Goal: Transaction & Acquisition: Subscribe to service/newsletter

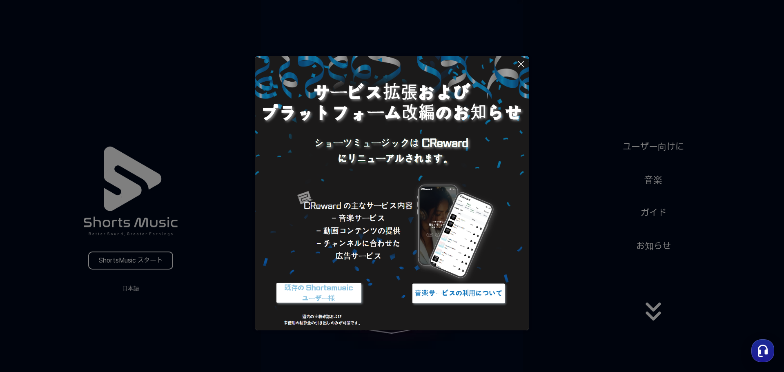
click at [522, 62] on icon at bounding box center [521, 64] width 10 height 10
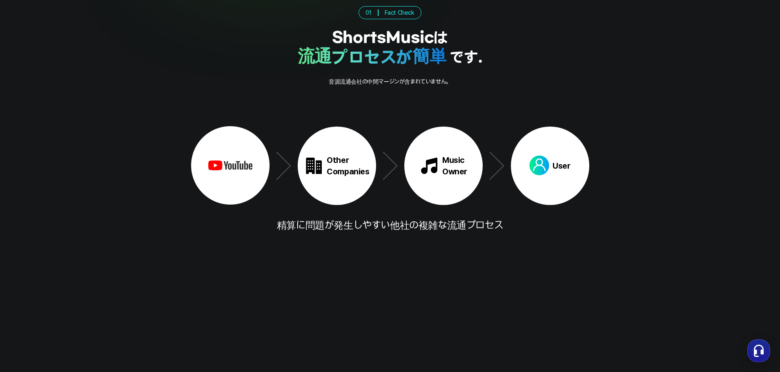
scroll to position [1361, 0]
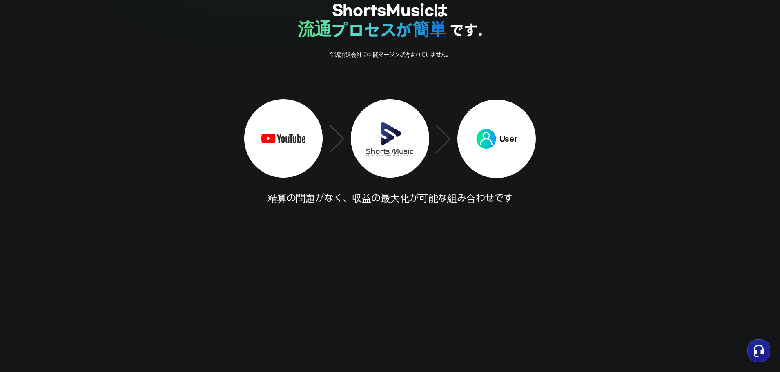
click at [581, 277] on div at bounding box center [390, 349] width 780 height 234
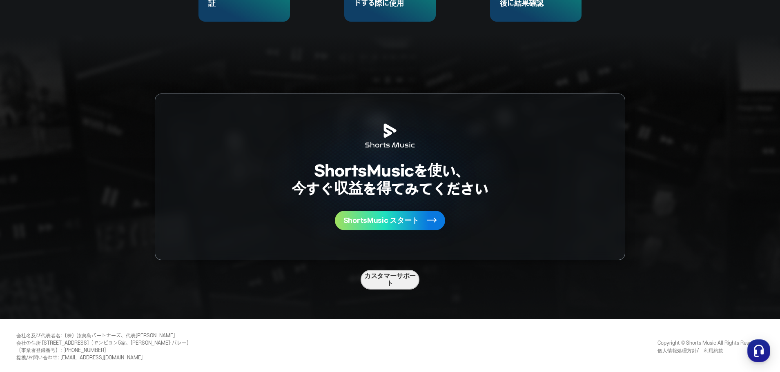
scroll to position [2180, 0]
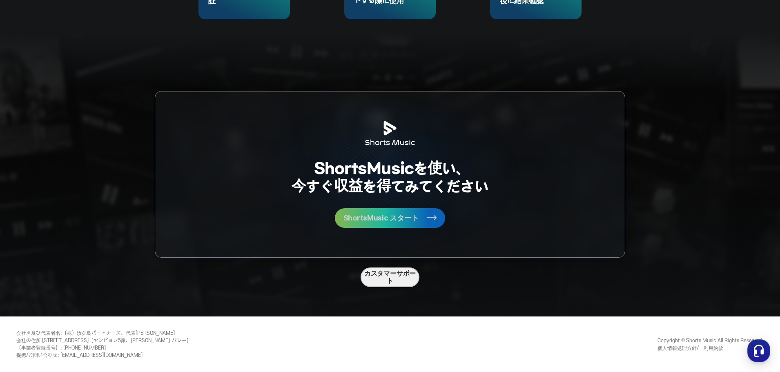
click at [419, 216] on button "ShortsMusic スタート" at bounding box center [390, 218] width 110 height 20
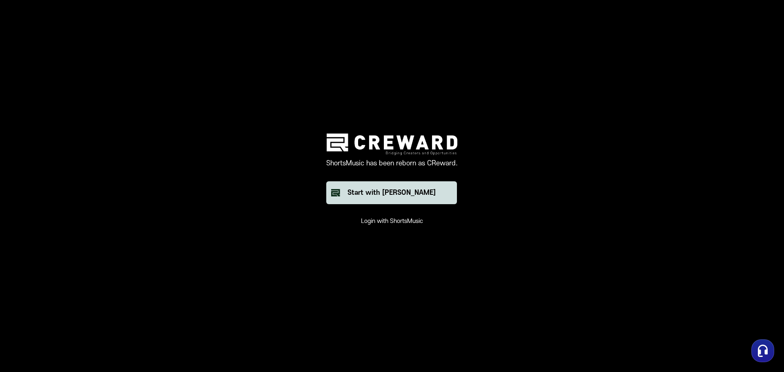
click at [415, 195] on div "Start with [PERSON_NAME]" at bounding box center [392, 193] width 88 height 10
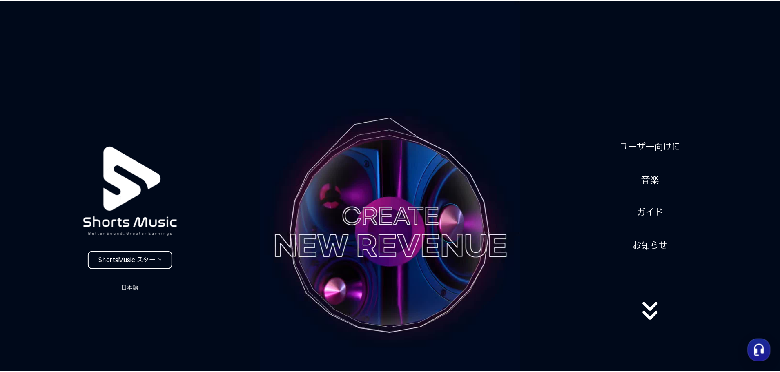
scroll to position [1912, 0]
